Goal: Obtain resource: Download file/media

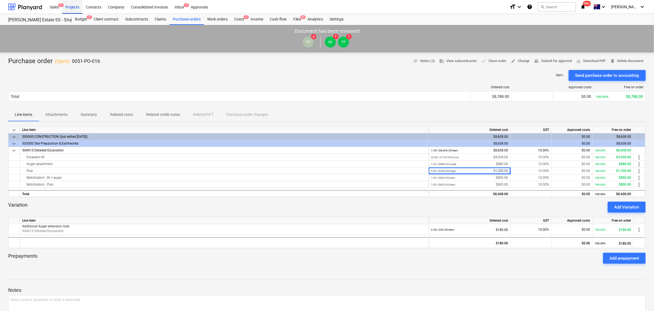
click at [71, 7] on div "Projects" at bounding box center [72, 7] width 21 height 14
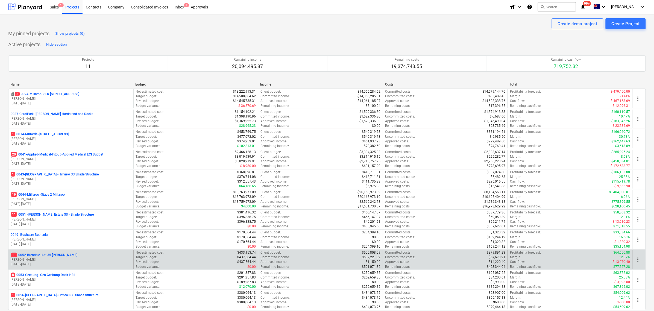
click at [58, 262] on p "[PERSON_NAME]" at bounding box center [71, 260] width 121 height 5
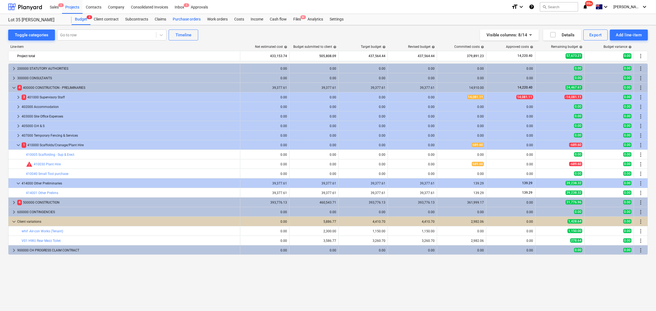
click at [176, 24] on div "Purchase orders" at bounding box center [186, 19] width 34 height 11
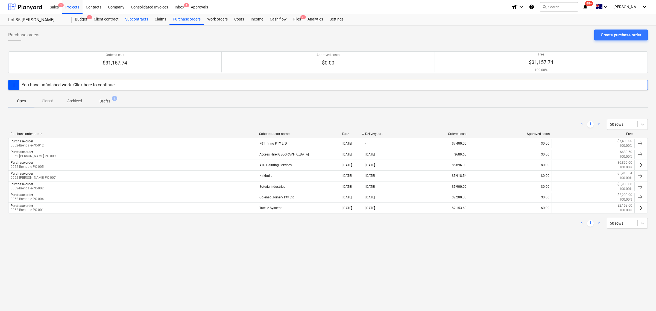
click at [135, 24] on div "Subcontracts" at bounding box center [137, 19] width 30 height 11
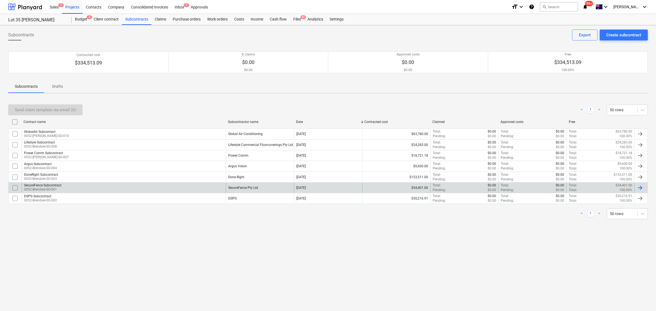
click at [93, 191] on div "SecureFence Subcontract 0052-Brendale-SO-001" at bounding box center [124, 187] width 204 height 9
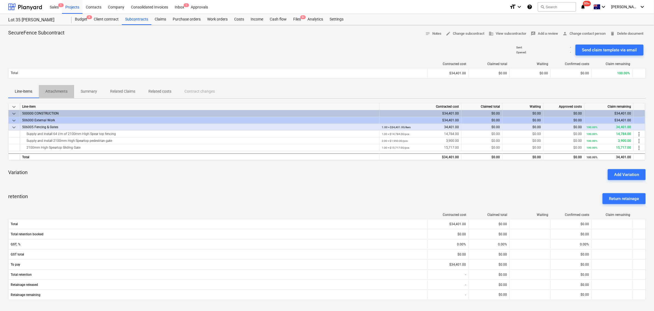
click at [52, 87] on span "Attachments" at bounding box center [56, 91] width 35 height 9
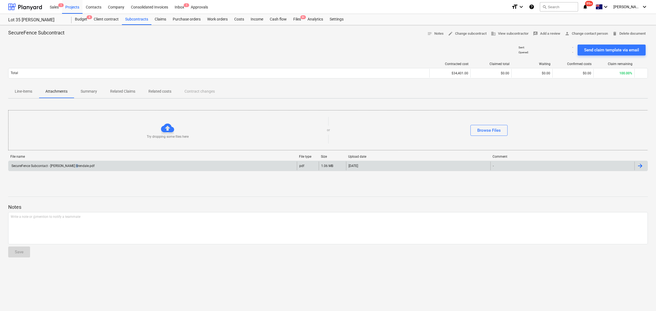
click at [70, 164] on div "SecureFence Subcontact - [PERSON_NAME] Brendale.pdf" at bounding box center [53, 166] width 84 height 4
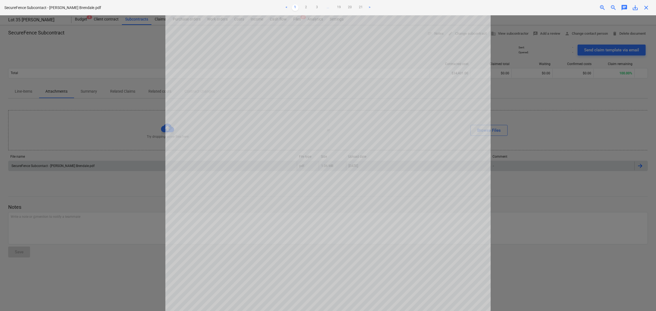
scroll to position [103, 0]
click at [334, 6] on ul "< 1 2 3 ... 19 20 21 >" at bounding box center [328, 7] width 216 height 7
click at [337, 8] on link "19" at bounding box center [339, 7] width 7 height 7
click at [328, 7] on ul "< 1 2 3 ... 18 19 20 21 >" at bounding box center [328, 7] width 216 height 7
click at [327, 7] on ul "< 1 2 3 ... 18 19 20 21 >" at bounding box center [328, 7] width 216 height 7
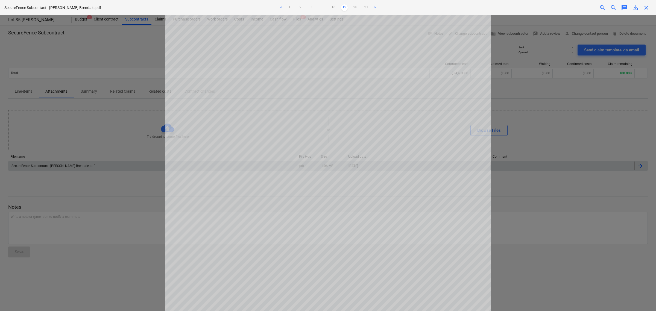
click at [324, 7] on span "..." at bounding box center [322, 7] width 7 height 7
click at [326, 7] on ul "< 1 2 3 ... 16 17 18 19 20 21 >" at bounding box center [328, 7] width 216 height 7
click at [324, 8] on link "16" at bounding box center [322, 7] width 7 height 7
click at [336, 6] on link "17" at bounding box center [339, 7] width 7 height 7
click at [340, 8] on ul "< 1 2 3 ... 16 17 18 19 20 21 >" at bounding box center [328, 7] width 216 height 7
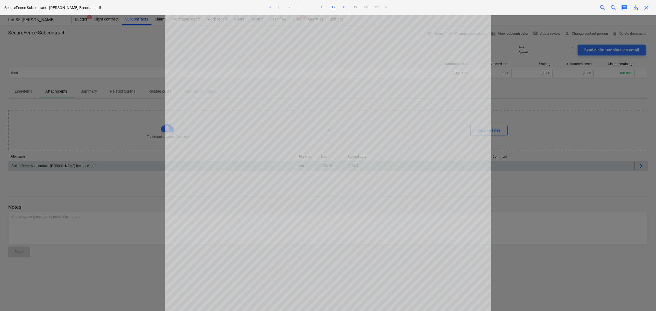
click at [343, 8] on link "18" at bounding box center [344, 7] width 7 height 7
click at [349, 8] on link "19" at bounding box center [350, 7] width 7 height 7
click at [361, 8] on ul "< 1 2 3 ... 18 19 20 21 >" at bounding box center [328, 7] width 216 height 7
click at [354, 4] on link "20" at bounding box center [355, 7] width 7 height 7
click at [336, 6] on link "19" at bounding box center [339, 7] width 7 height 7
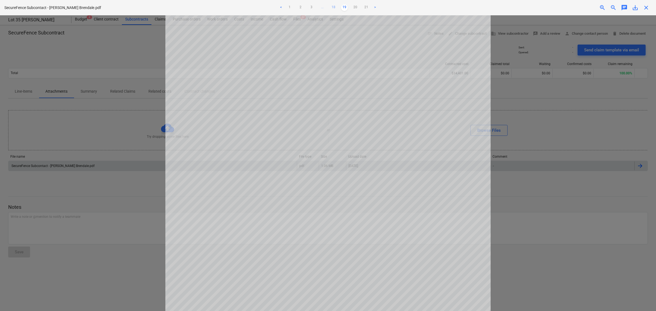
click at [334, 6] on link "18" at bounding box center [333, 7] width 7 height 7
click at [334, 6] on ul "< 1 2 3 ... 17 18 19 20 21 >" at bounding box center [328, 7] width 216 height 7
click at [330, 6] on link "17" at bounding box center [328, 7] width 7 height 7
click at [329, 6] on ul "< 1 2 3 ... 16 17 18 19 20 21 >" at bounding box center [328, 7] width 216 height 7
click at [325, 6] on link "16" at bounding box center [322, 7] width 7 height 7
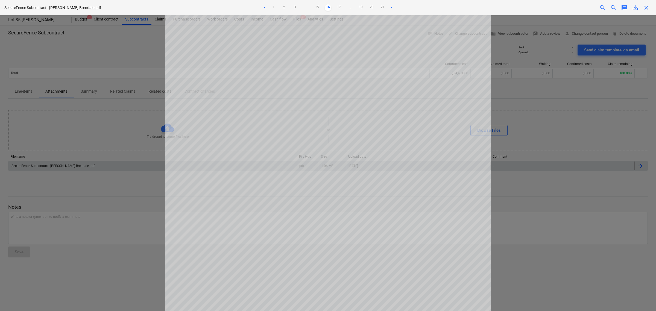
click at [321, 7] on ul "< 1 2 3 ... 15 16 17 ... 19 20 21 >" at bounding box center [328, 7] width 216 height 7
click at [316, 8] on link "15" at bounding box center [317, 7] width 7 height 7
click at [312, 8] on ul "< 1 2 3 ... 14 15 16 ... 19 20 21 >" at bounding box center [328, 7] width 216 height 7
click at [314, 8] on link "14" at bounding box center [317, 7] width 7 height 7
